Goal: Information Seeking & Learning: Stay updated

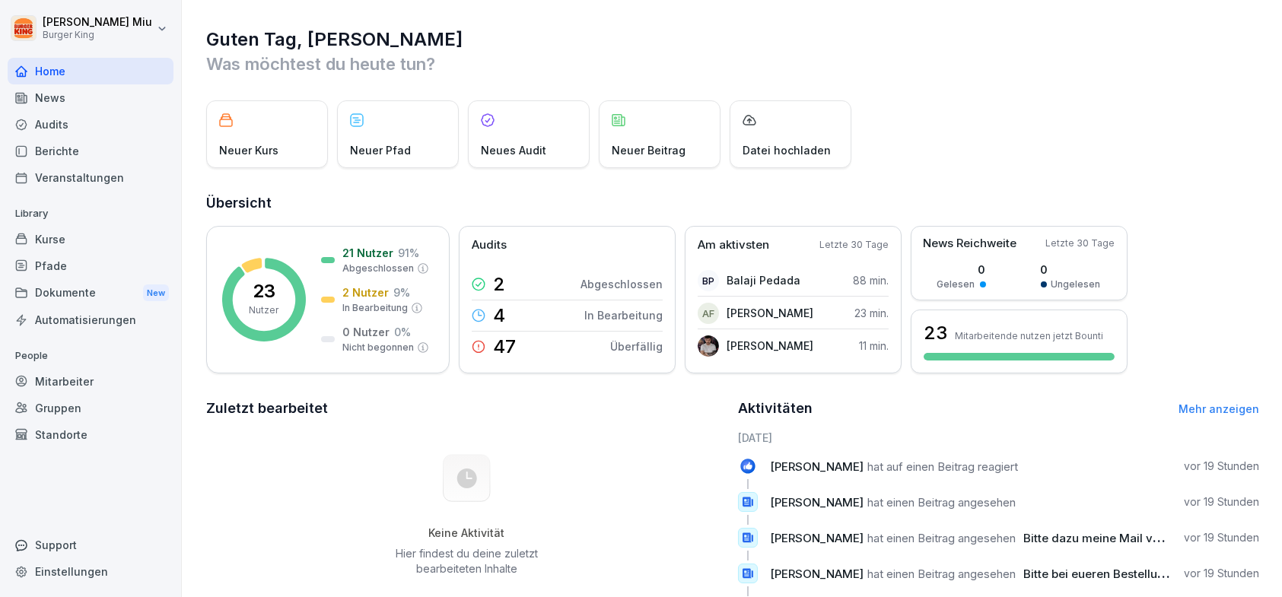
click at [43, 96] on div "News" at bounding box center [91, 97] width 166 height 27
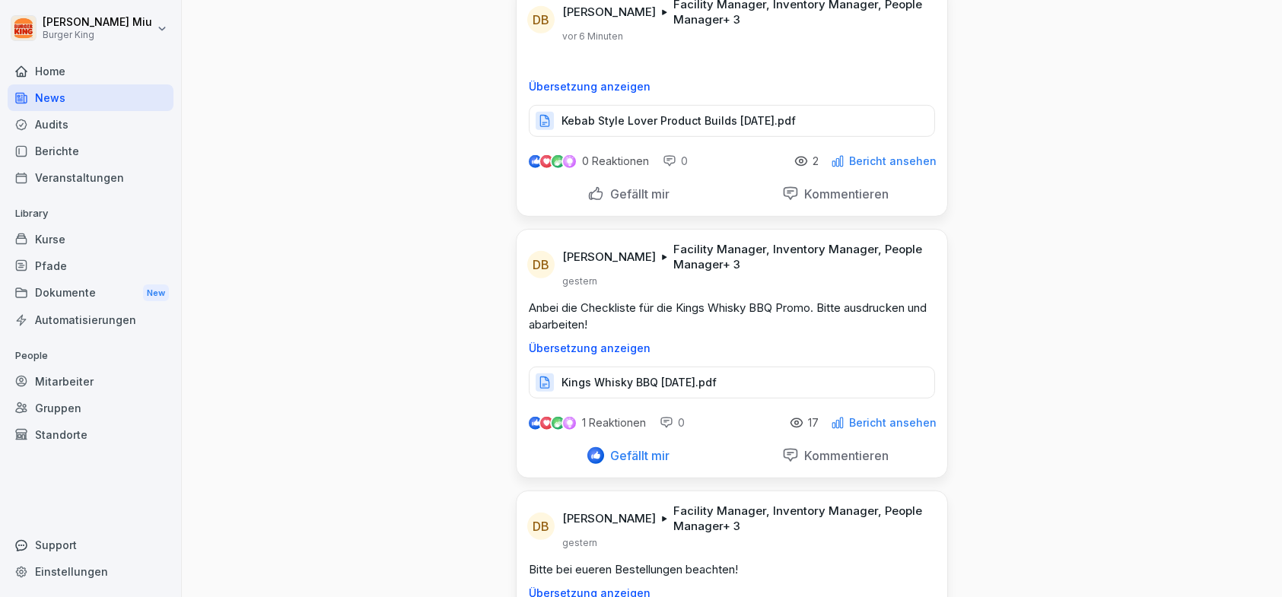
scroll to position [2283, 0]
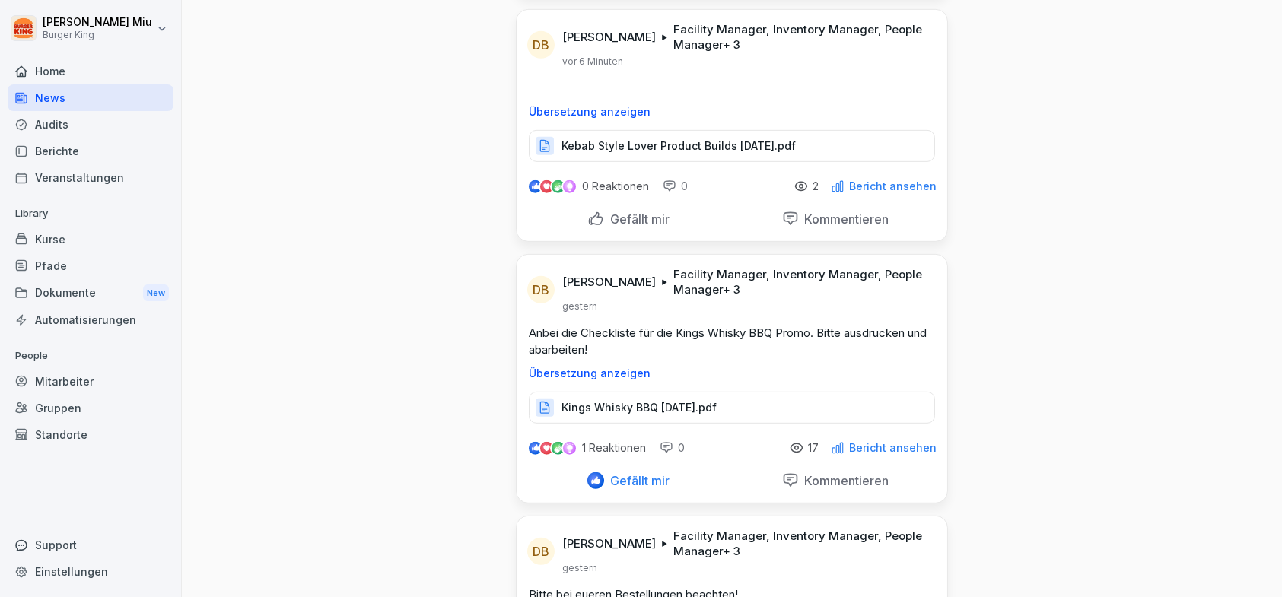
click at [696, 139] on p "Kebab Style Lover Product Builds [DATE].pdf" at bounding box center [679, 146] width 234 height 15
click at [593, 211] on div "Gefällt mir" at bounding box center [629, 219] width 82 height 17
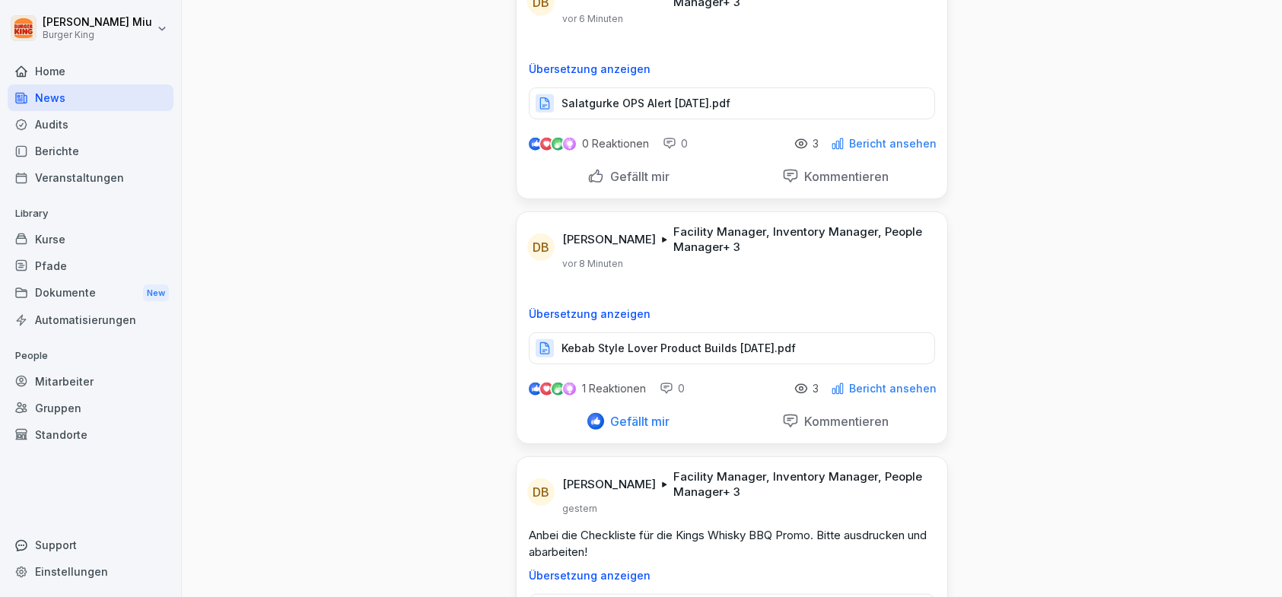
scroll to position [2055, 0]
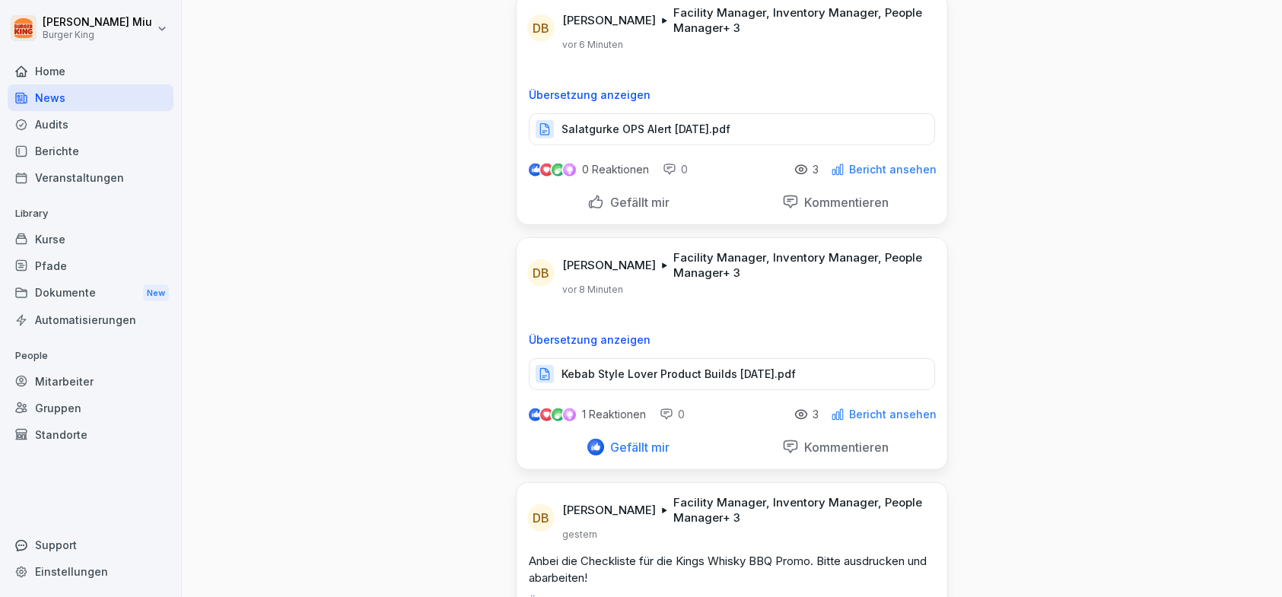
click at [659, 122] on p "Salatgurke OPS Alert [DATE].pdf" at bounding box center [646, 129] width 169 height 15
click at [592, 194] on div "Gefällt mir" at bounding box center [629, 202] width 82 height 17
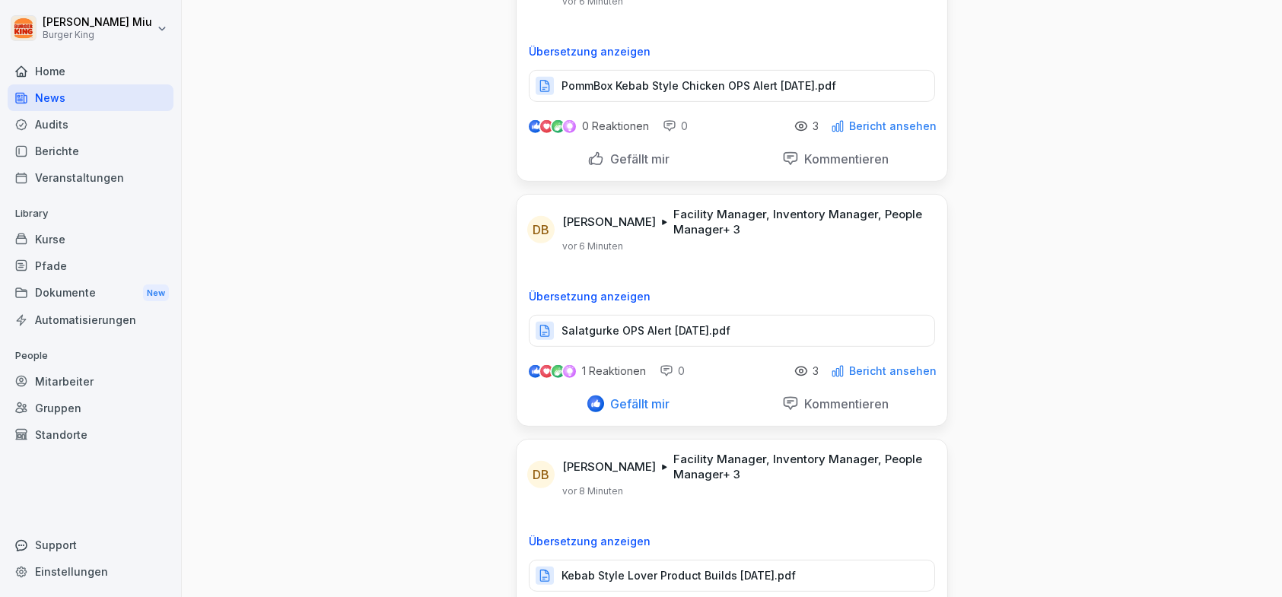
scroll to position [1827, 0]
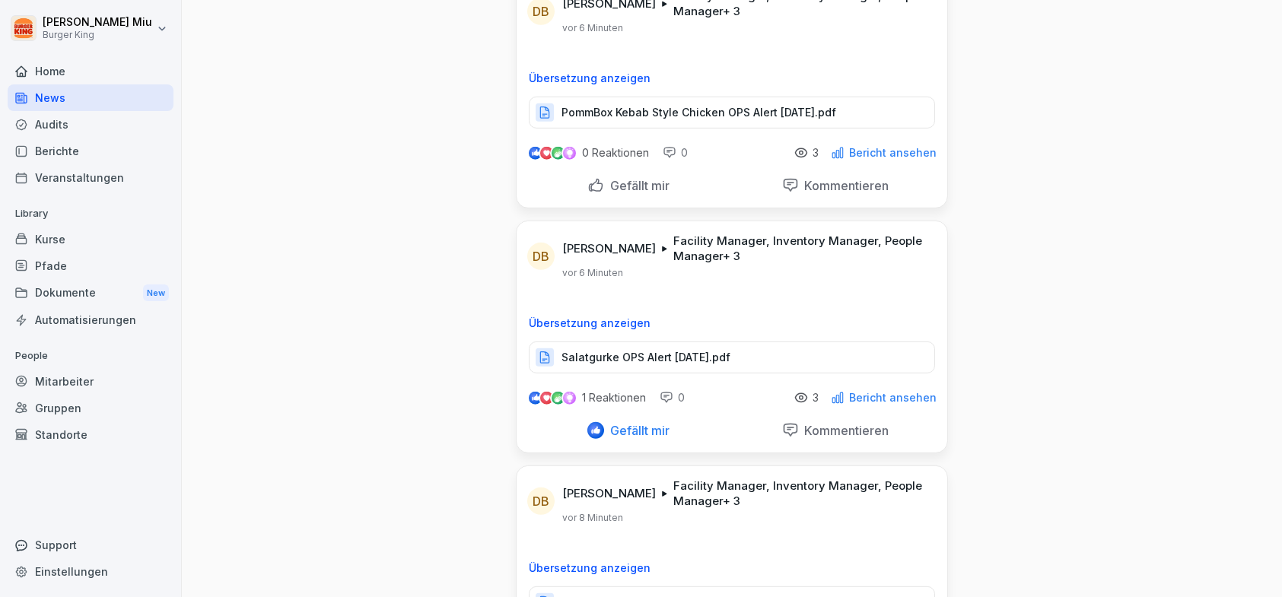
click at [661, 105] on p "PommBox Kebab Style Chicken OPS Alert [DATE].pdf" at bounding box center [699, 112] width 275 height 15
click at [591, 177] on div "Gefällt mir" at bounding box center [629, 185] width 82 height 17
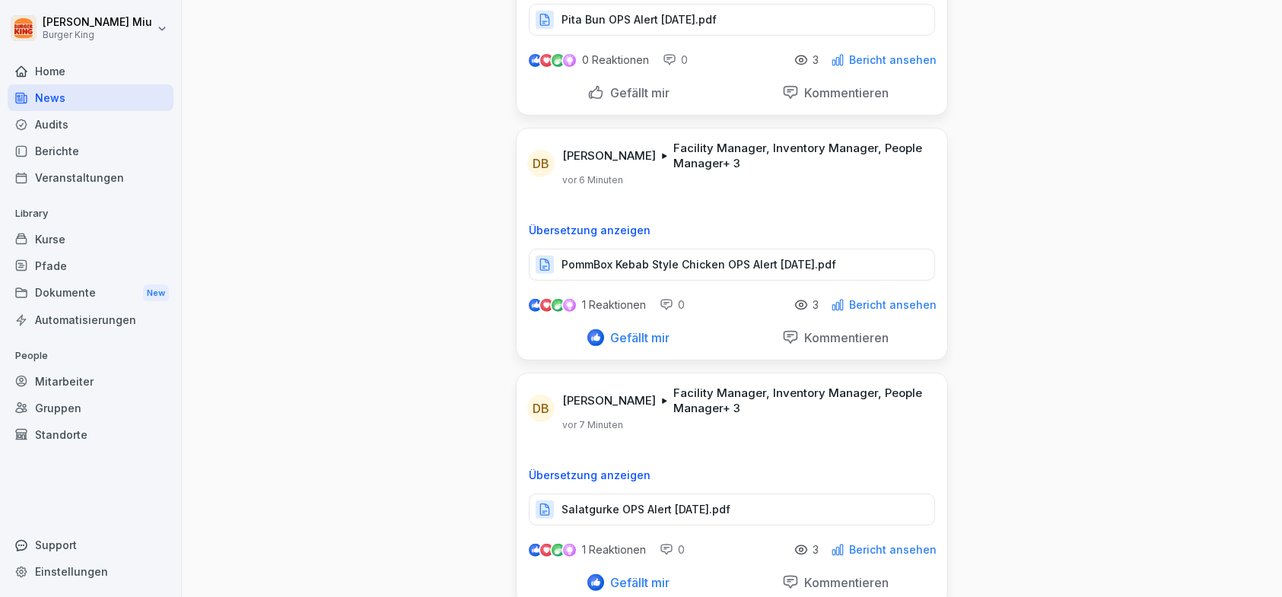
scroll to position [1598, 0]
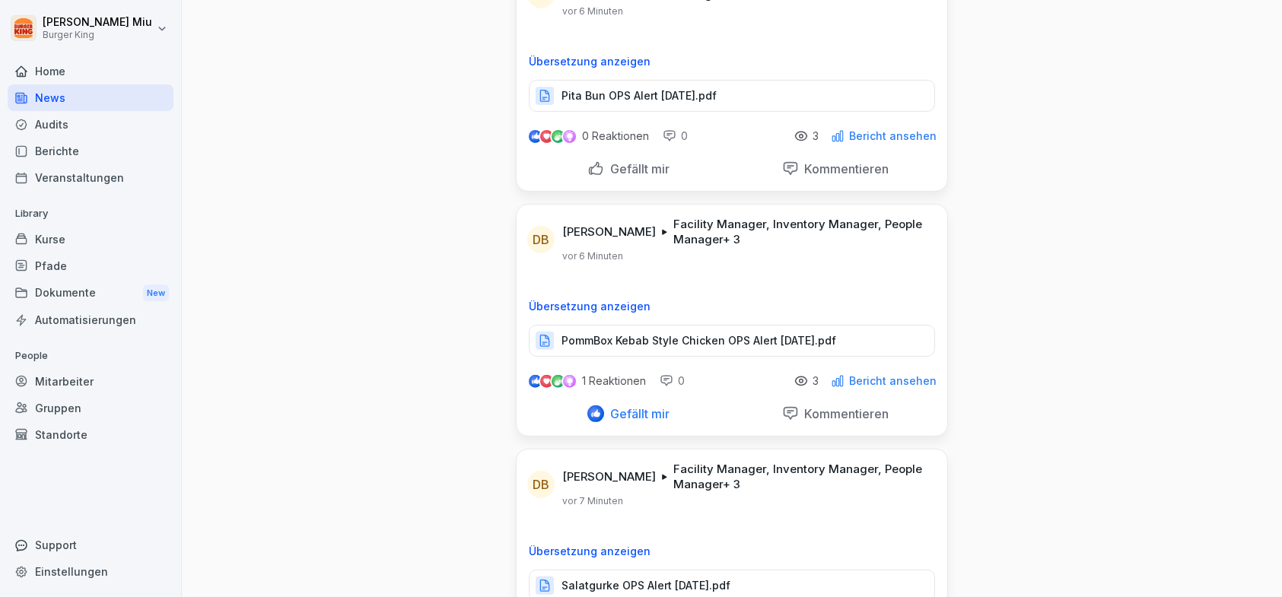
click at [630, 88] on p "Pita Bun OPS Alert [DATE].pdf" at bounding box center [639, 95] width 155 height 15
click at [588, 161] on div "Gefällt mir" at bounding box center [629, 169] width 82 height 17
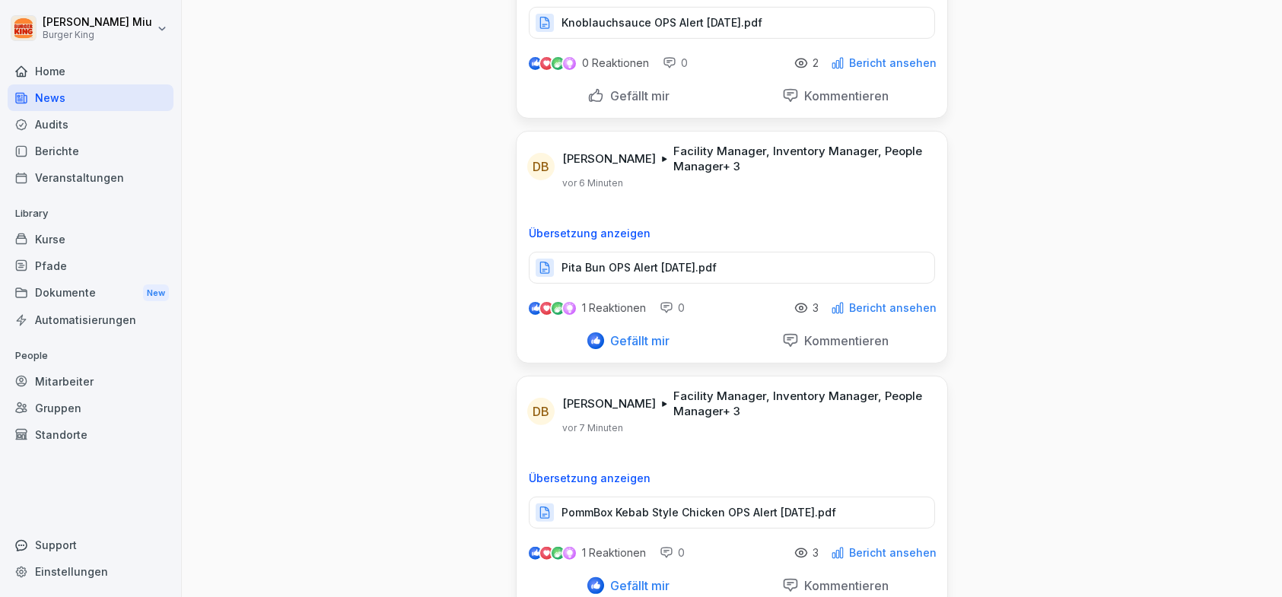
scroll to position [1370, 0]
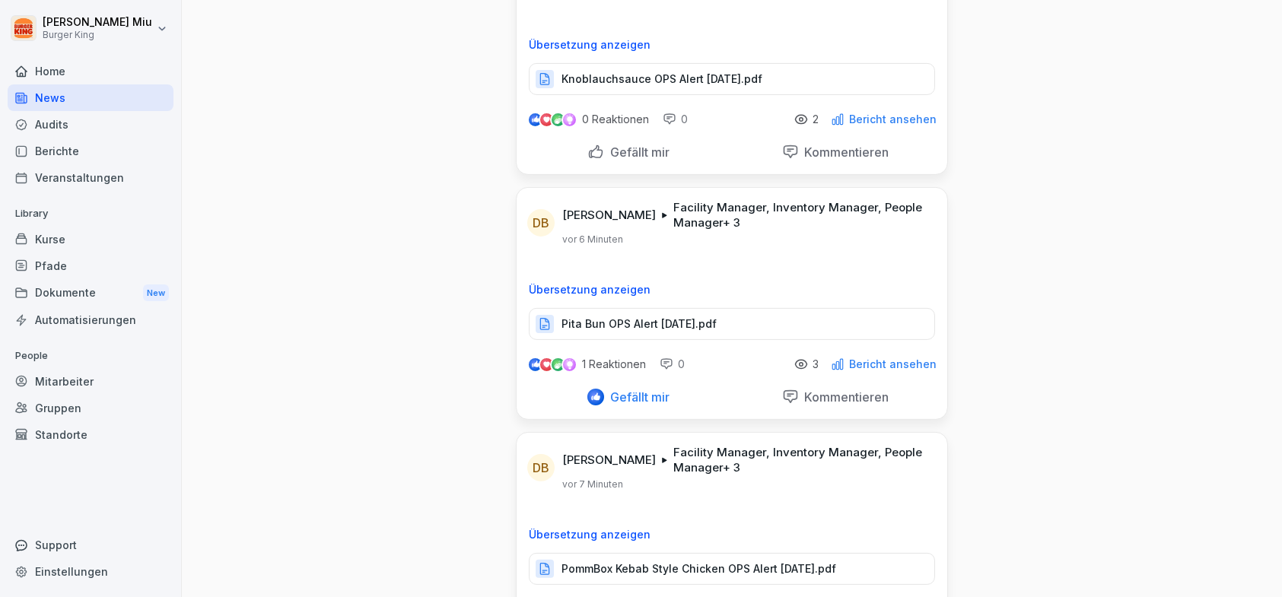
click at [640, 72] on p "Knoblauchsauce OPS Alert [DATE].pdf" at bounding box center [662, 79] width 201 height 15
click at [589, 144] on div "Gefällt mir" at bounding box center [629, 152] width 82 height 17
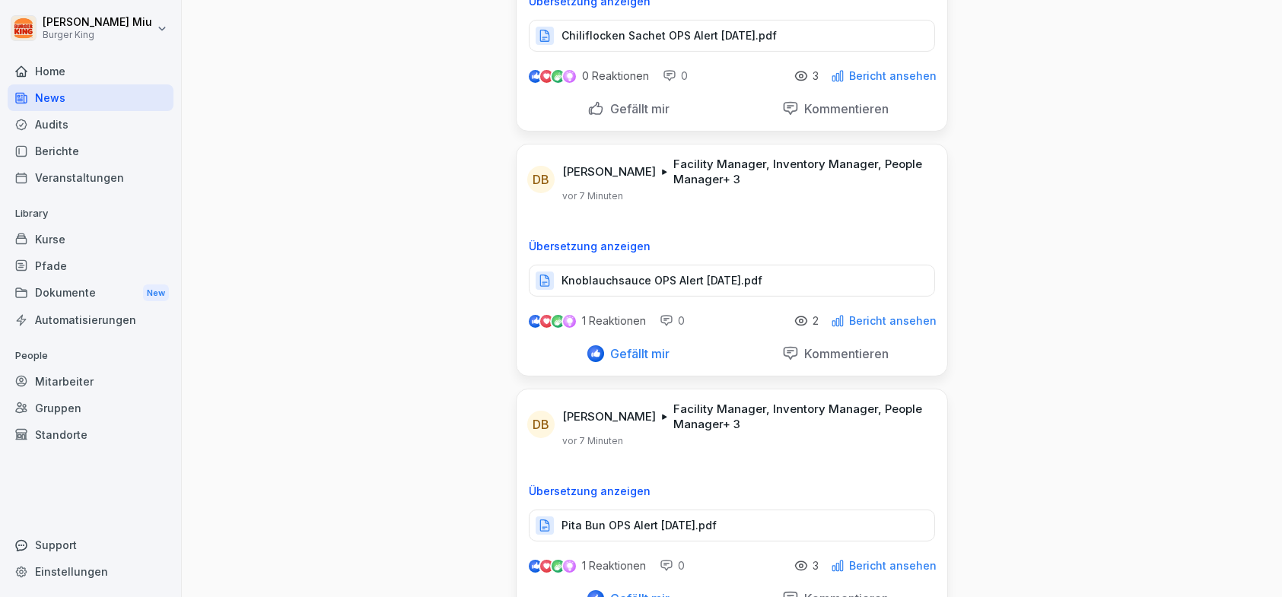
scroll to position [1142, 0]
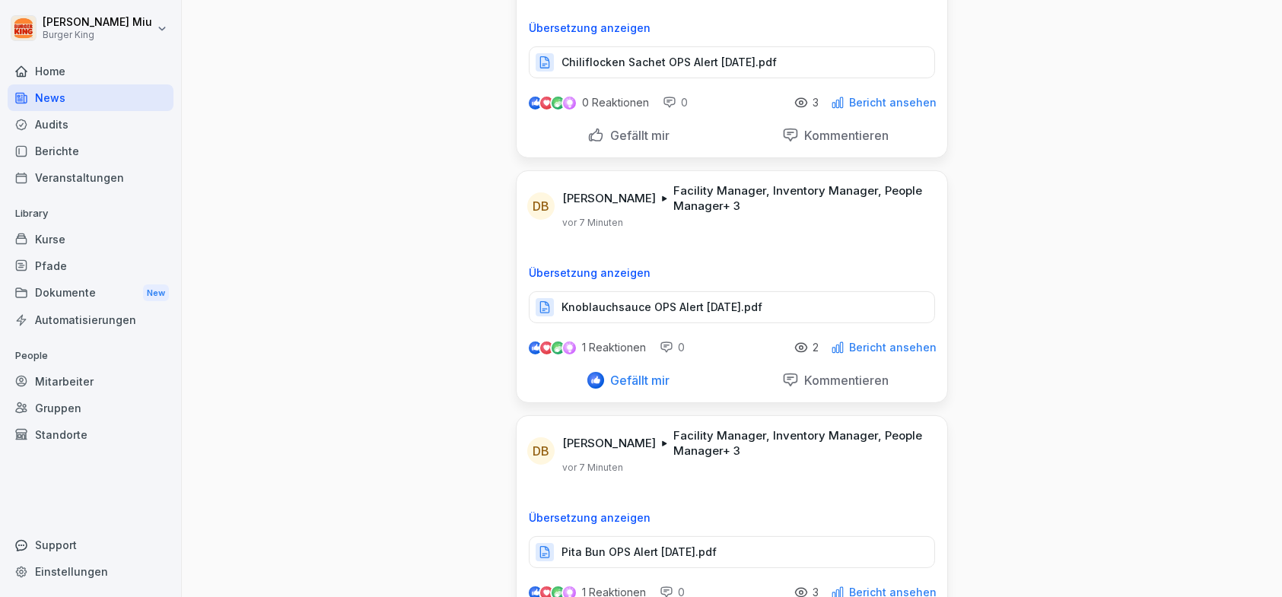
click at [654, 55] on p "Chiliflocken Sachet OPS Alert [DATE].pdf" at bounding box center [669, 62] width 215 height 15
click at [593, 127] on div "Gefällt mir" at bounding box center [629, 135] width 82 height 17
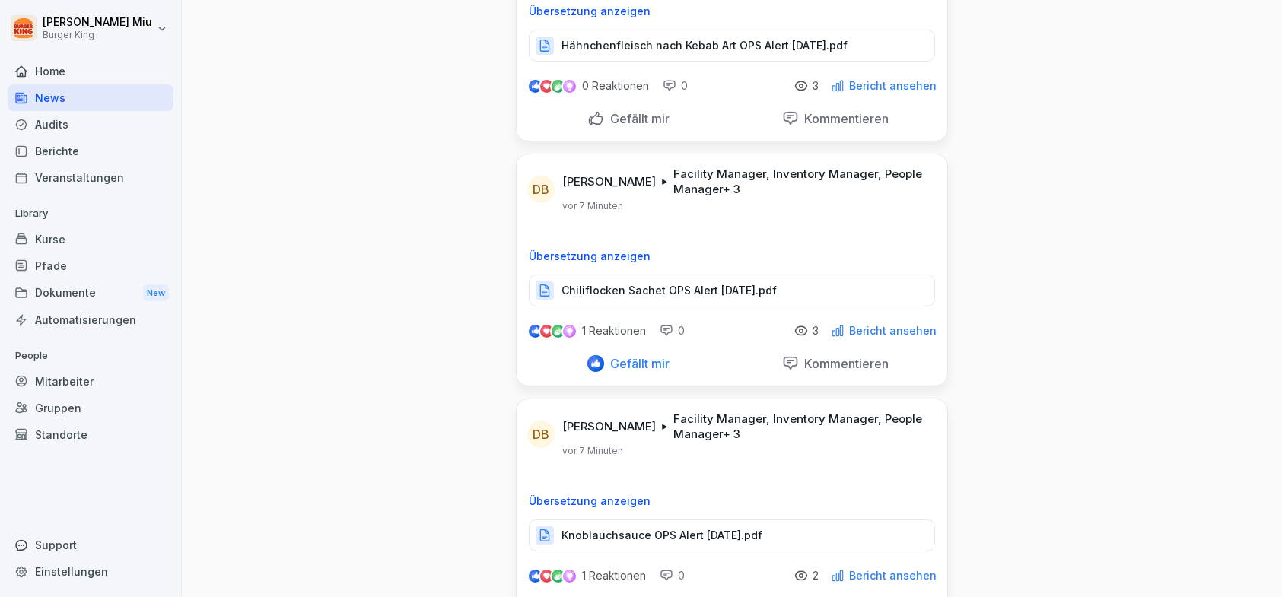
scroll to position [837, 0]
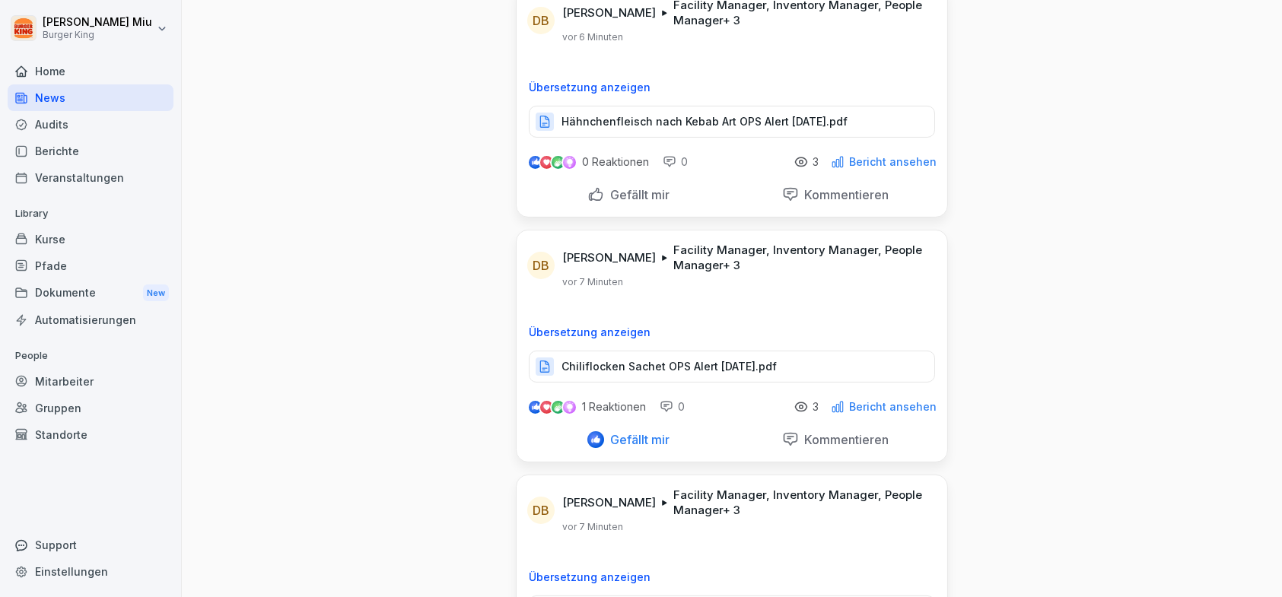
click at [690, 114] on p "Hähnchenfleisch nach Kebab Art OPS Alert [DATE].pdf" at bounding box center [705, 121] width 286 height 15
click at [588, 186] on div "Gefällt mir" at bounding box center [629, 194] width 82 height 17
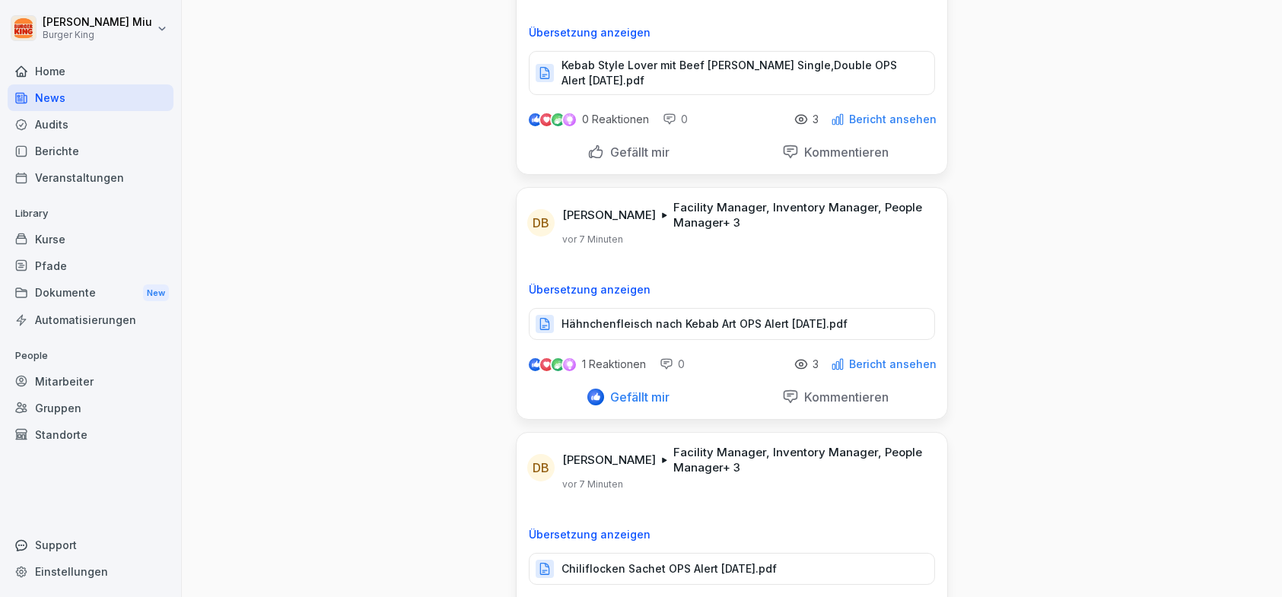
scroll to position [609, 0]
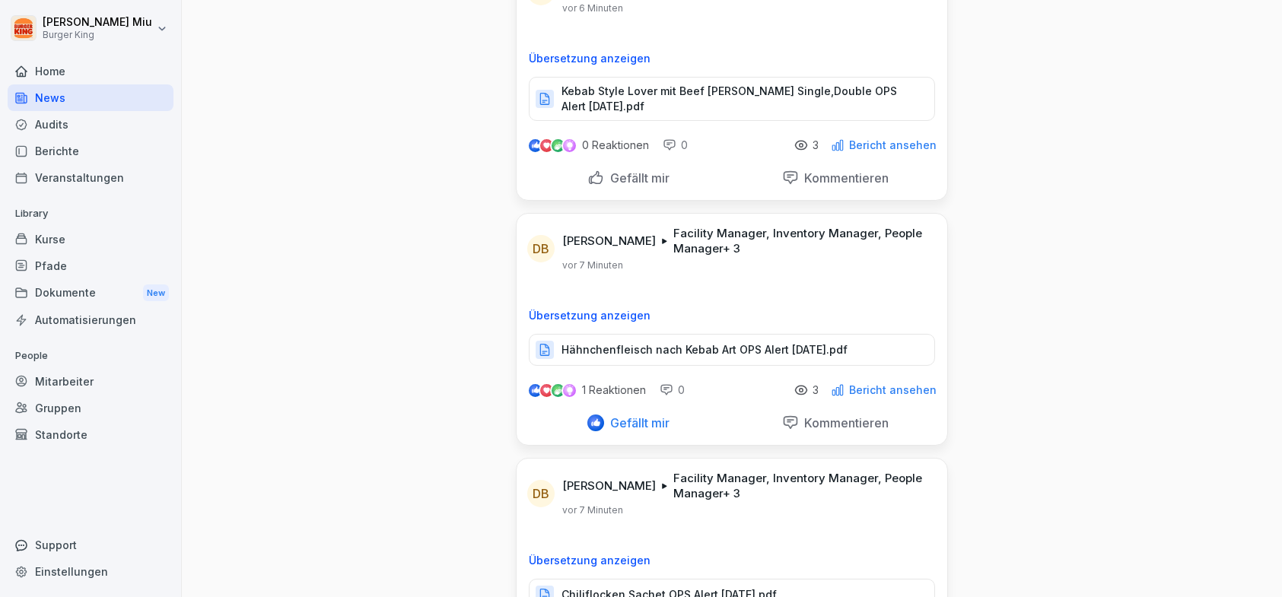
click at [673, 84] on p "Kebab Style Lover mit Beef [PERSON_NAME] Single,Double OPS Alert [DATE].pdf" at bounding box center [741, 99] width 358 height 30
click at [589, 170] on div "Gefällt mir" at bounding box center [629, 178] width 82 height 17
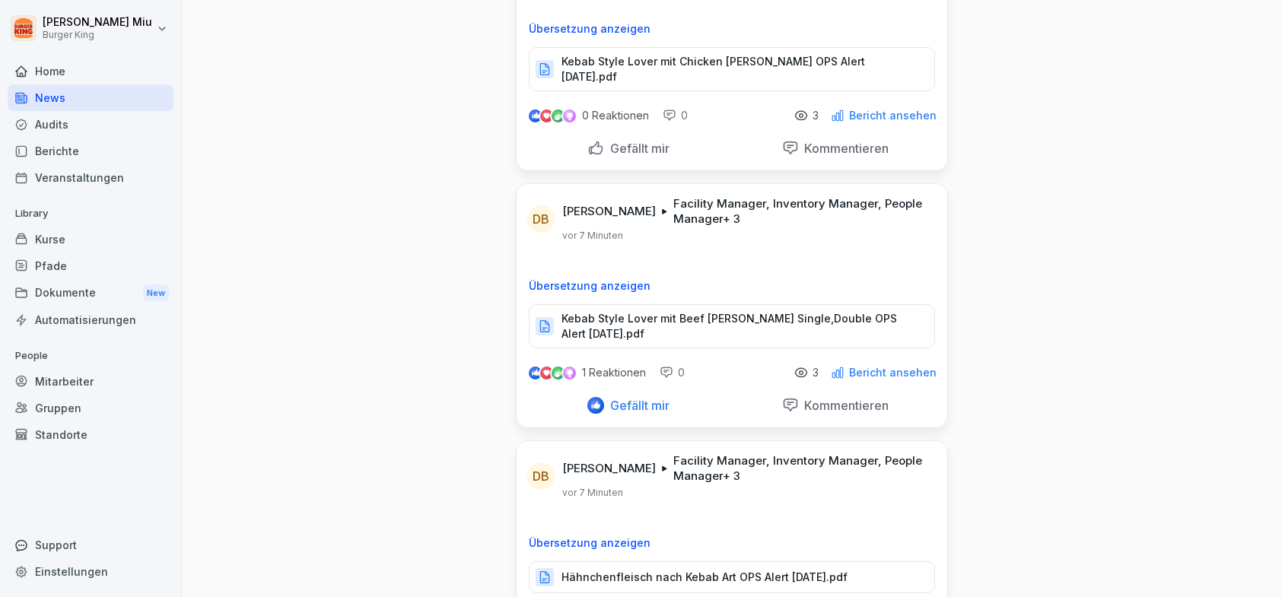
scroll to position [381, 0]
click at [690, 58] on p "Kebab Style Lover mit Chicken [PERSON_NAME] OPS Alert [DATE].pdf" at bounding box center [741, 70] width 358 height 30
click at [591, 141] on div "Gefällt mir" at bounding box center [629, 149] width 82 height 17
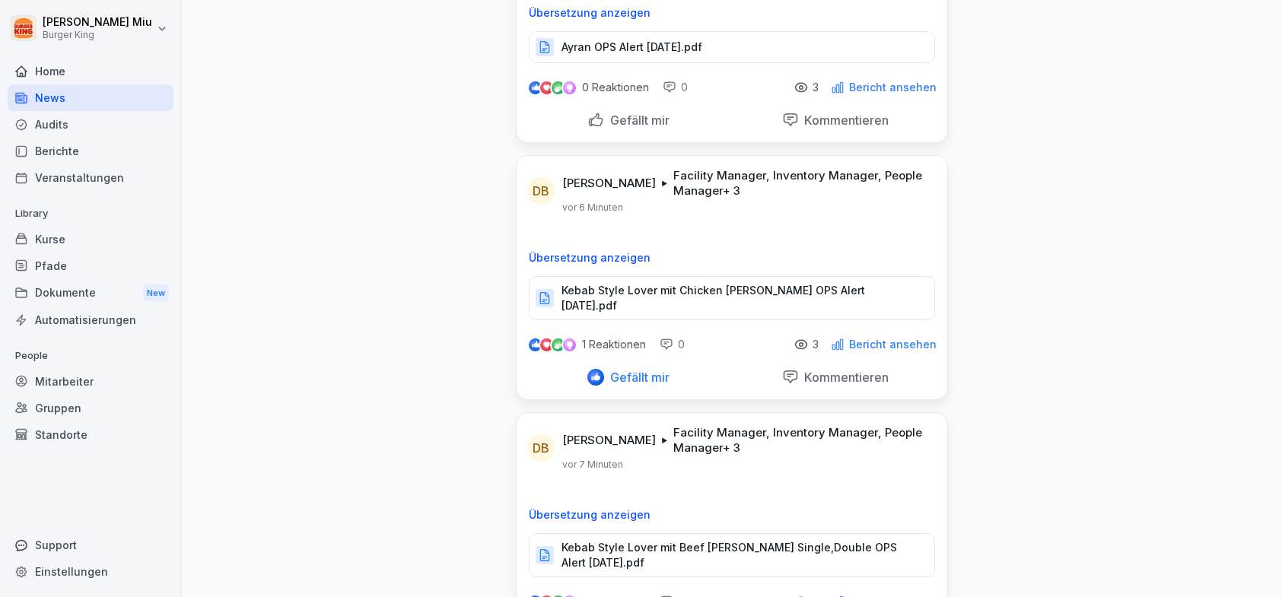
scroll to position [76, 0]
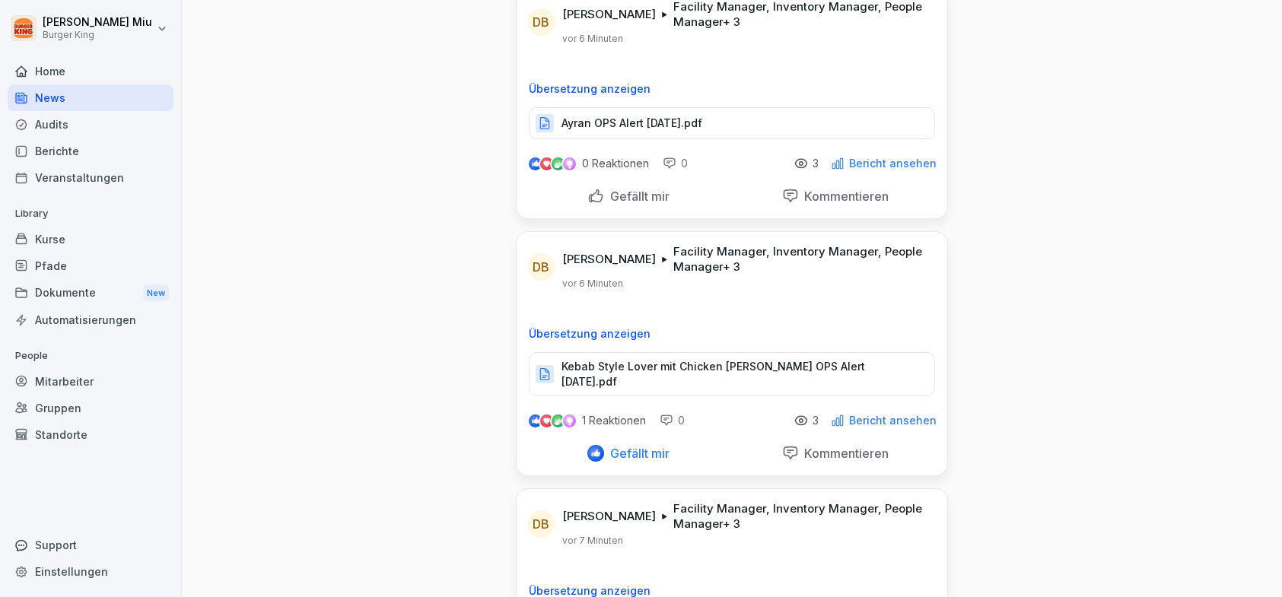
click at [628, 119] on p "Ayran OPS Alert [DATE].pdf" at bounding box center [632, 123] width 141 height 15
click at [595, 193] on div "Gefällt mir" at bounding box center [629, 196] width 82 height 17
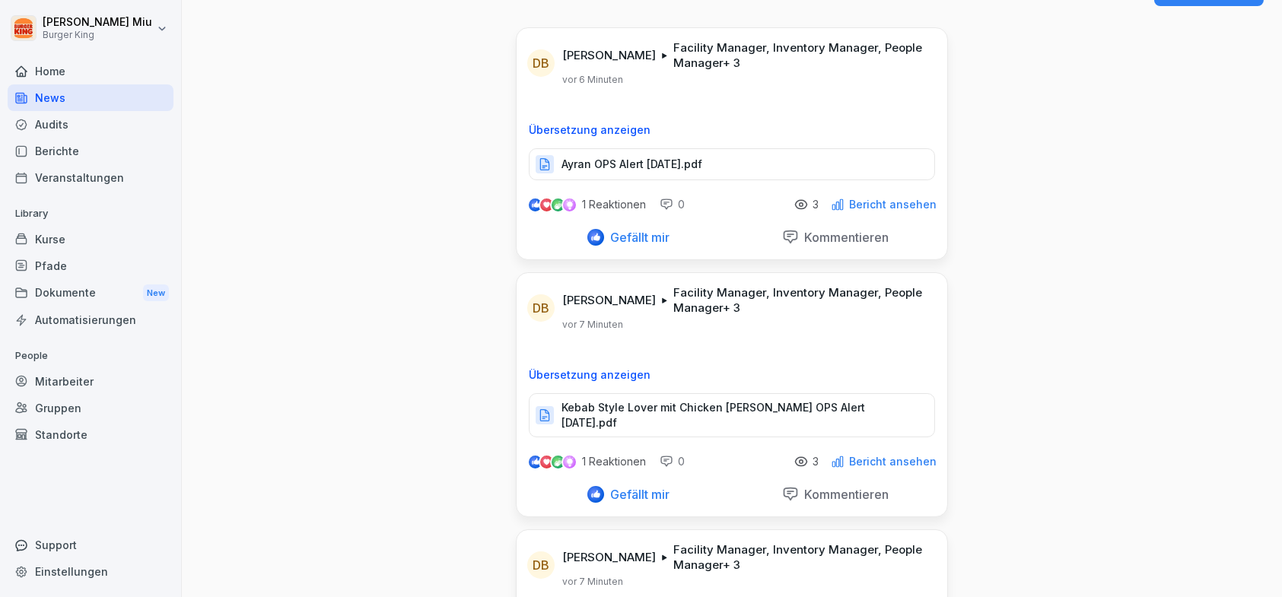
scroll to position [0, 0]
